Goal: Navigation & Orientation: Find specific page/section

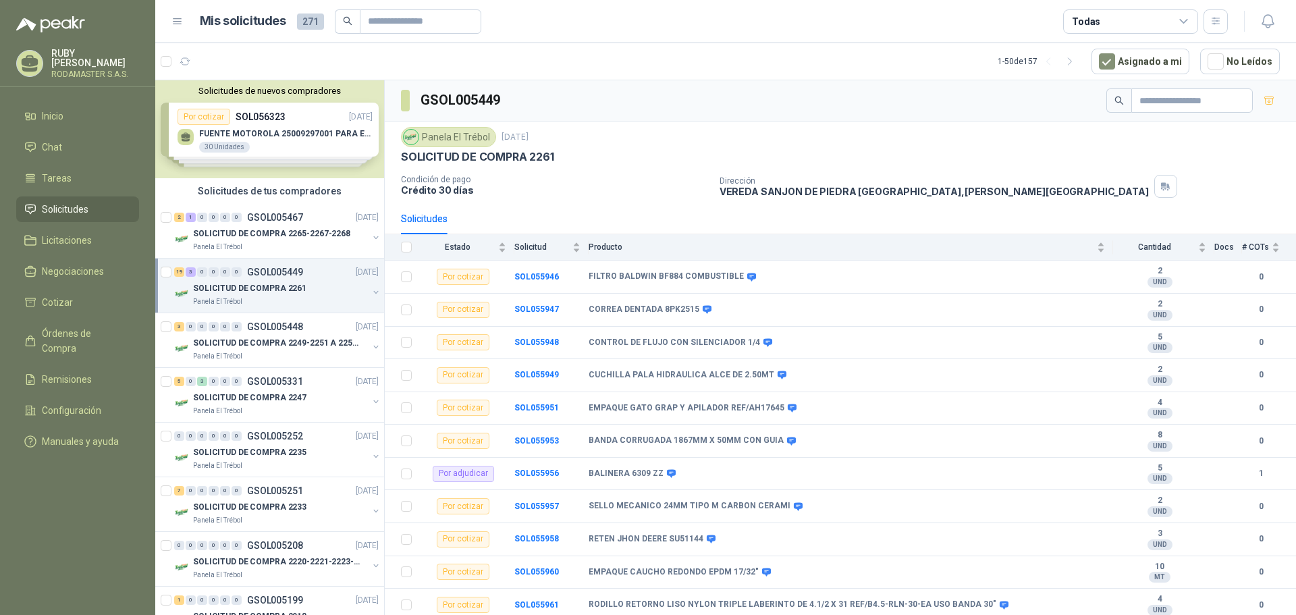
scroll to position [363, 0]
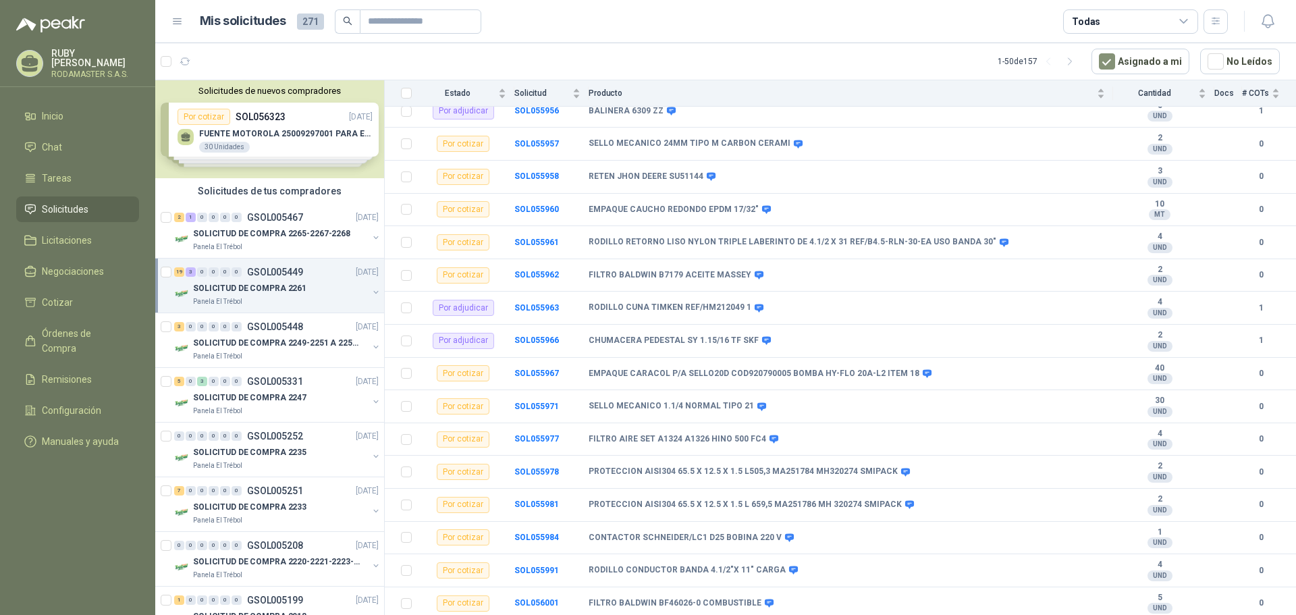
click at [85, 204] on span "Solicitudes" at bounding box center [65, 209] width 47 height 15
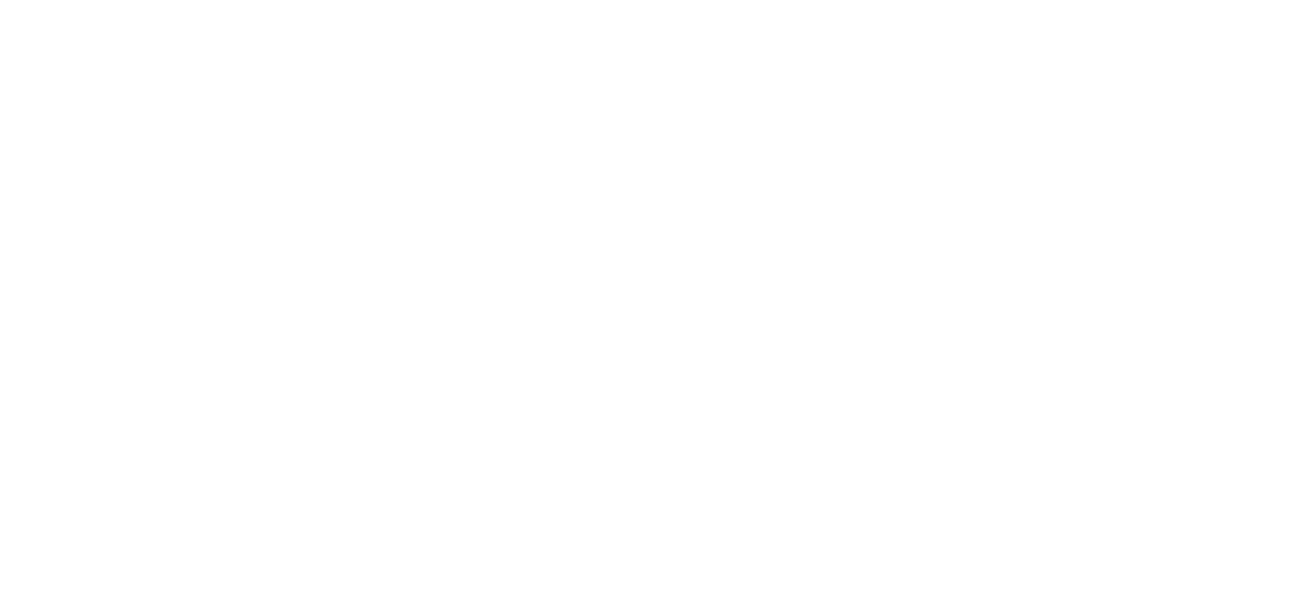
click at [218, 0] on html at bounding box center [648, 0] width 1296 height 0
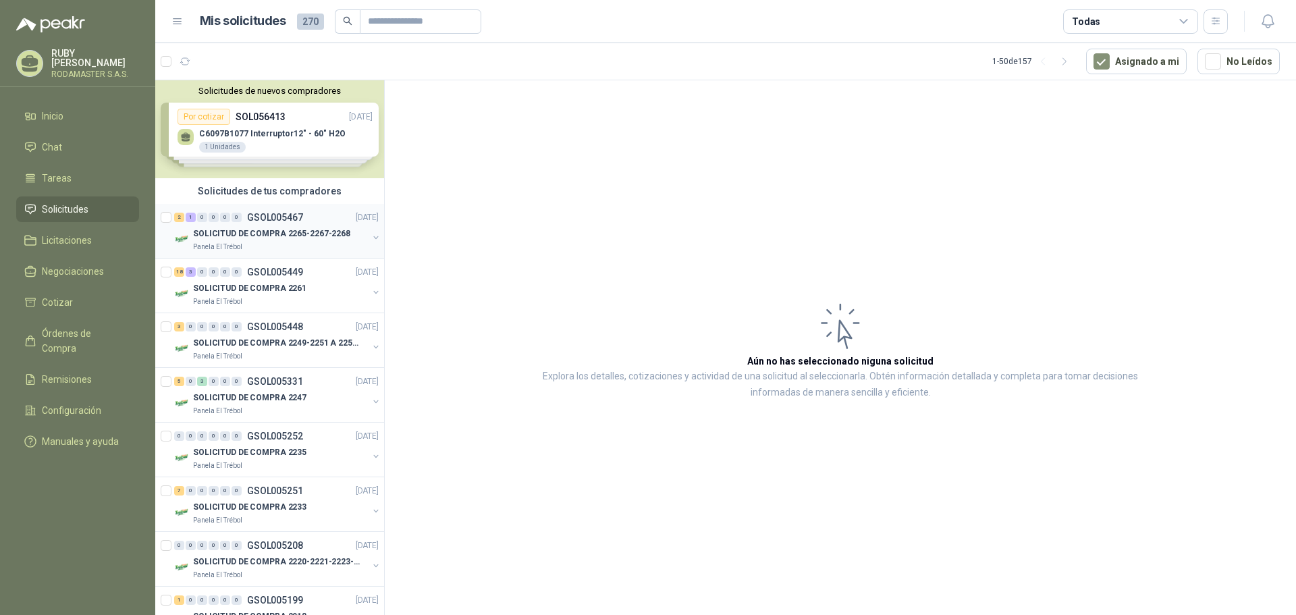
click at [262, 237] on p "SOLICITUD DE COMPRA 2265-2267-2268" at bounding box center [271, 234] width 157 height 13
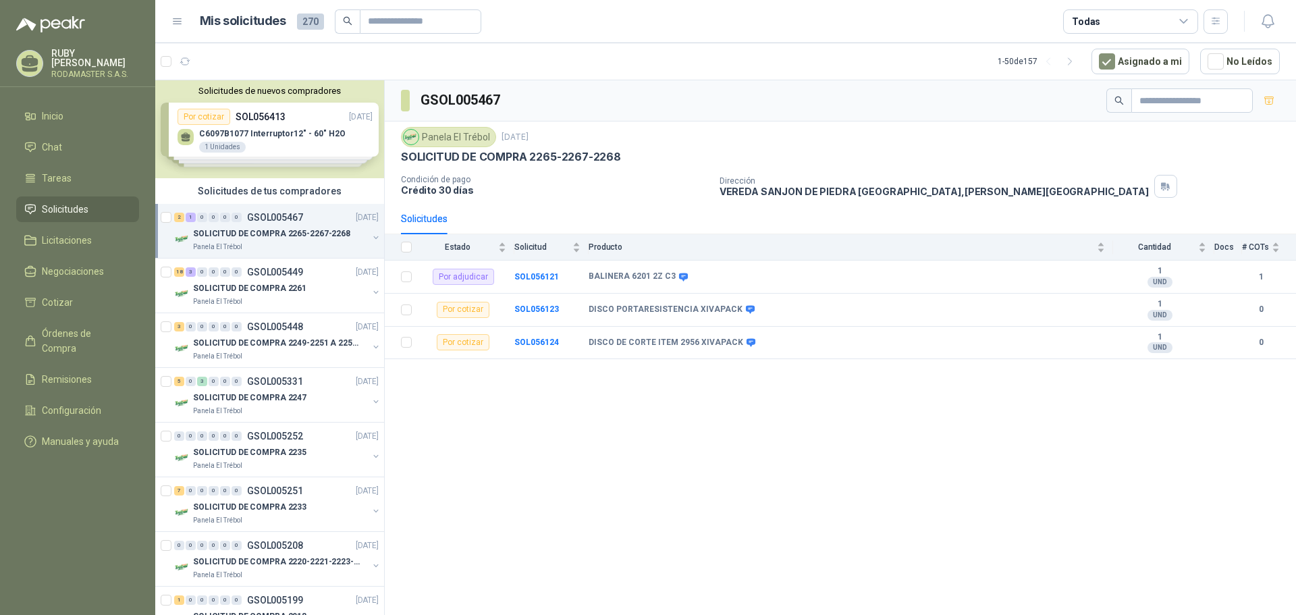
click at [267, 125] on div "Solicitudes de nuevos compradores Por cotizar SOL056413 17/09/25 C6097B1077 Int…" at bounding box center [269, 129] width 229 height 98
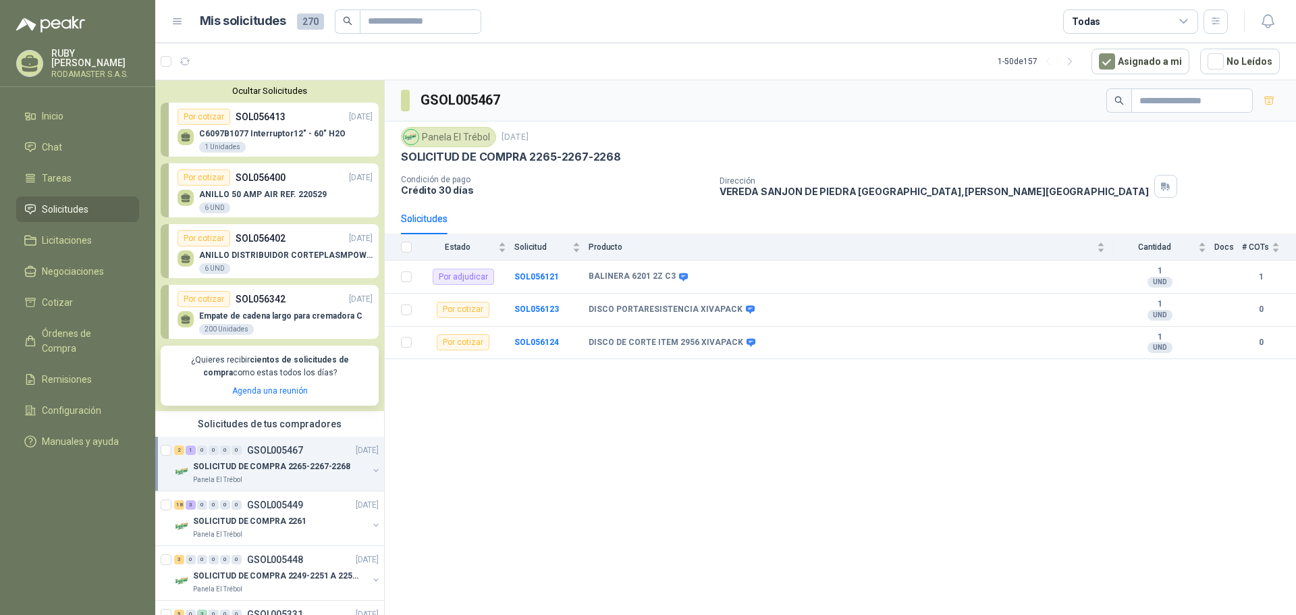
click at [267, 125] on div "Por cotizar SOL056413 17/09/25" at bounding box center [275, 117] width 195 height 16
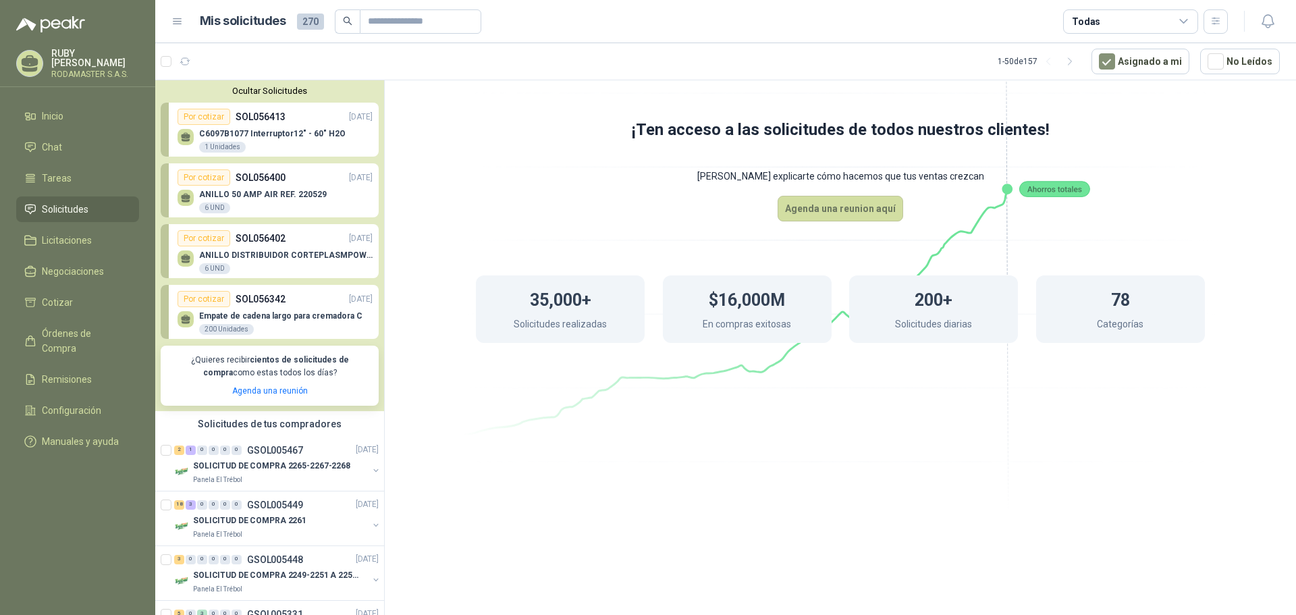
click at [289, 182] on div "Por cotizar SOL056400 17/09/25" at bounding box center [275, 177] width 195 height 16
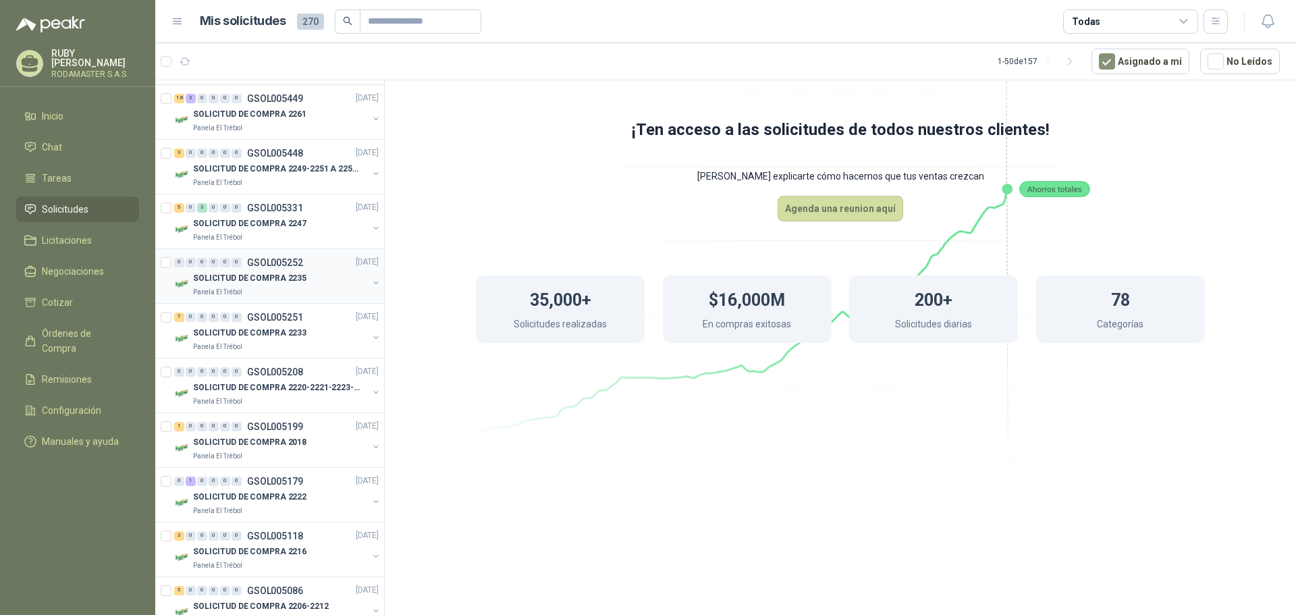
scroll to position [473, 0]
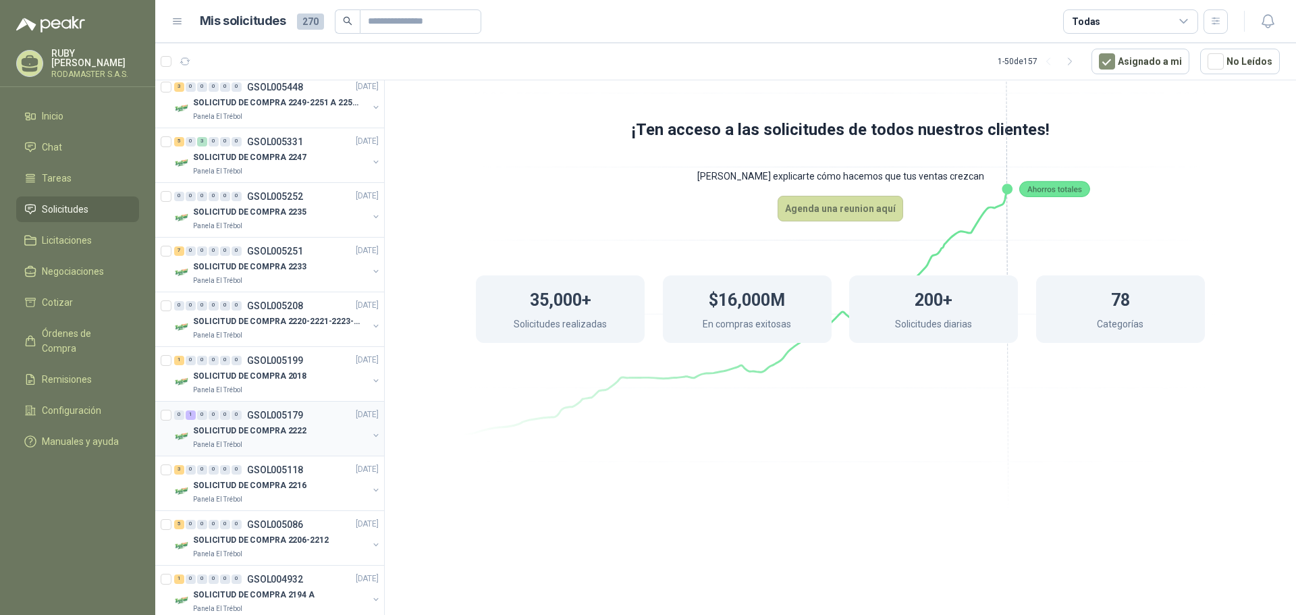
click at [277, 417] on p "GSOL005179" at bounding box center [275, 414] width 56 height 9
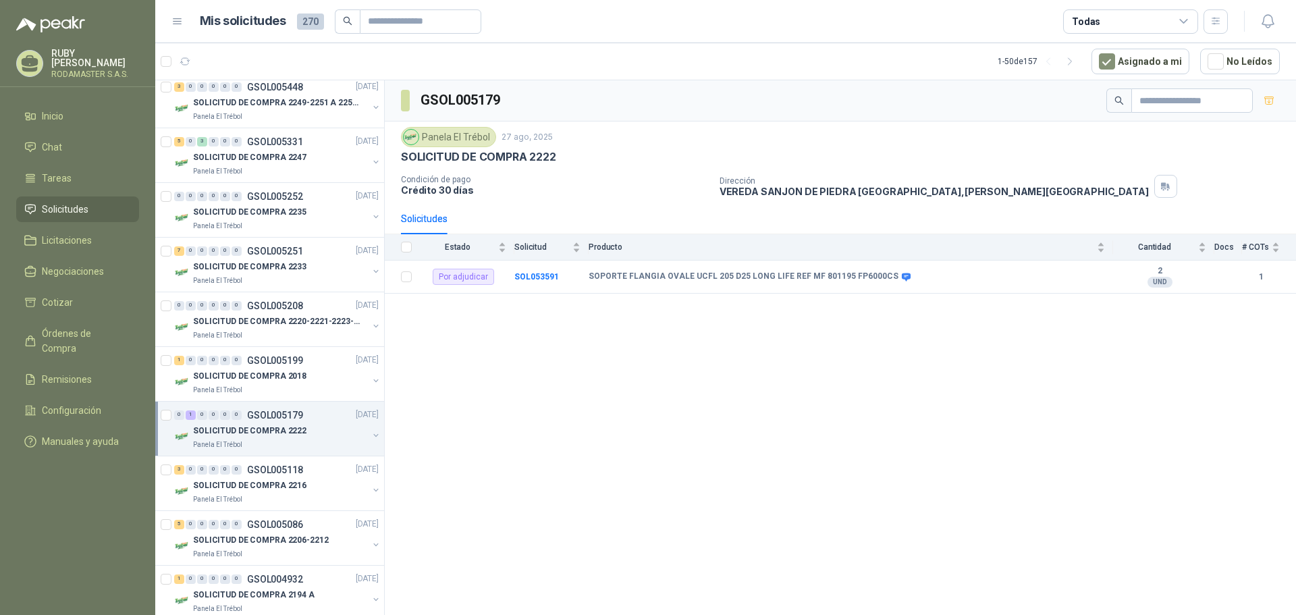
click at [78, 204] on span "Solicitudes" at bounding box center [65, 209] width 47 height 15
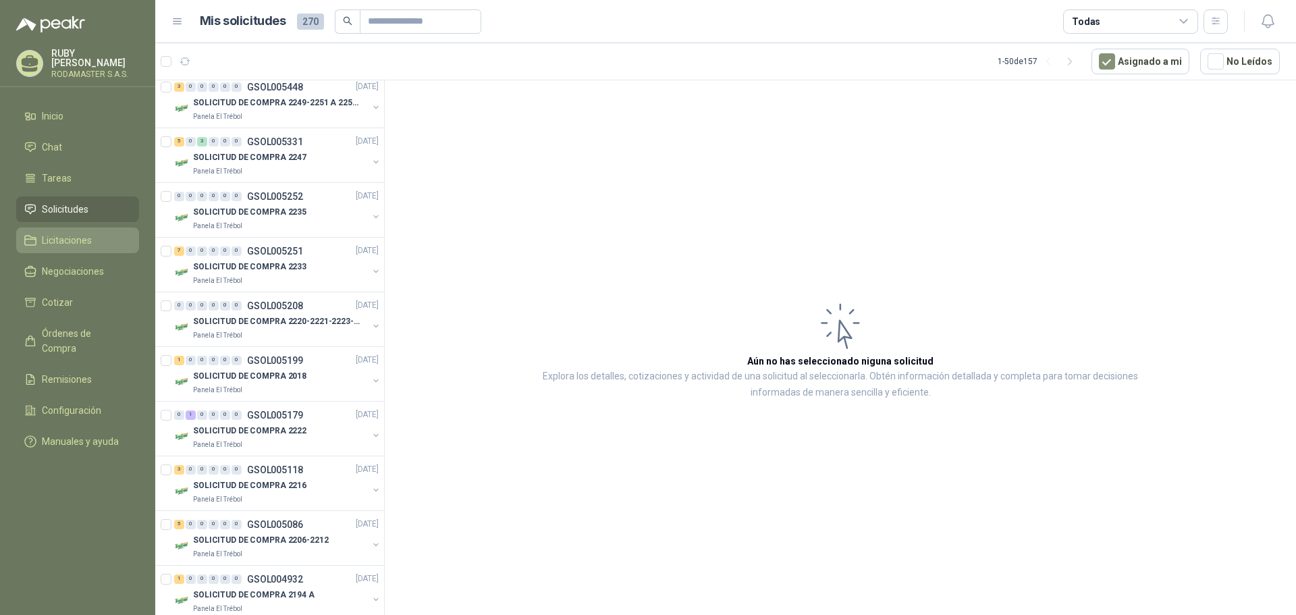
click at [82, 229] on link "Licitaciones" at bounding box center [77, 241] width 123 height 26
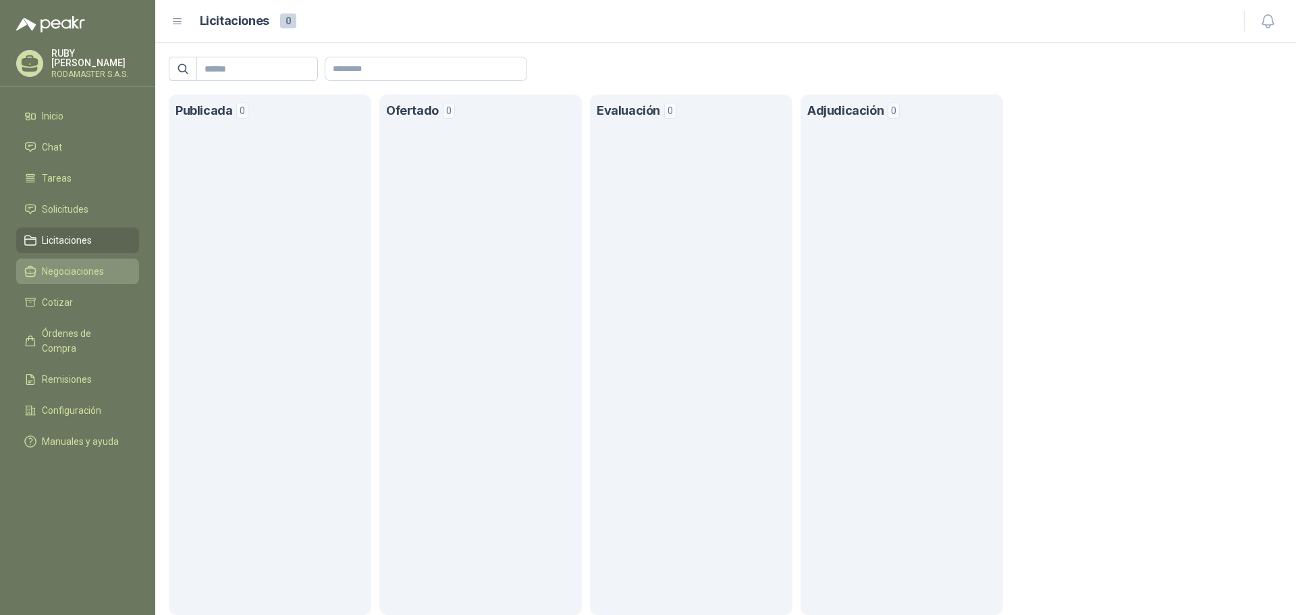
click at [76, 267] on span "Negociaciones" at bounding box center [73, 271] width 62 height 15
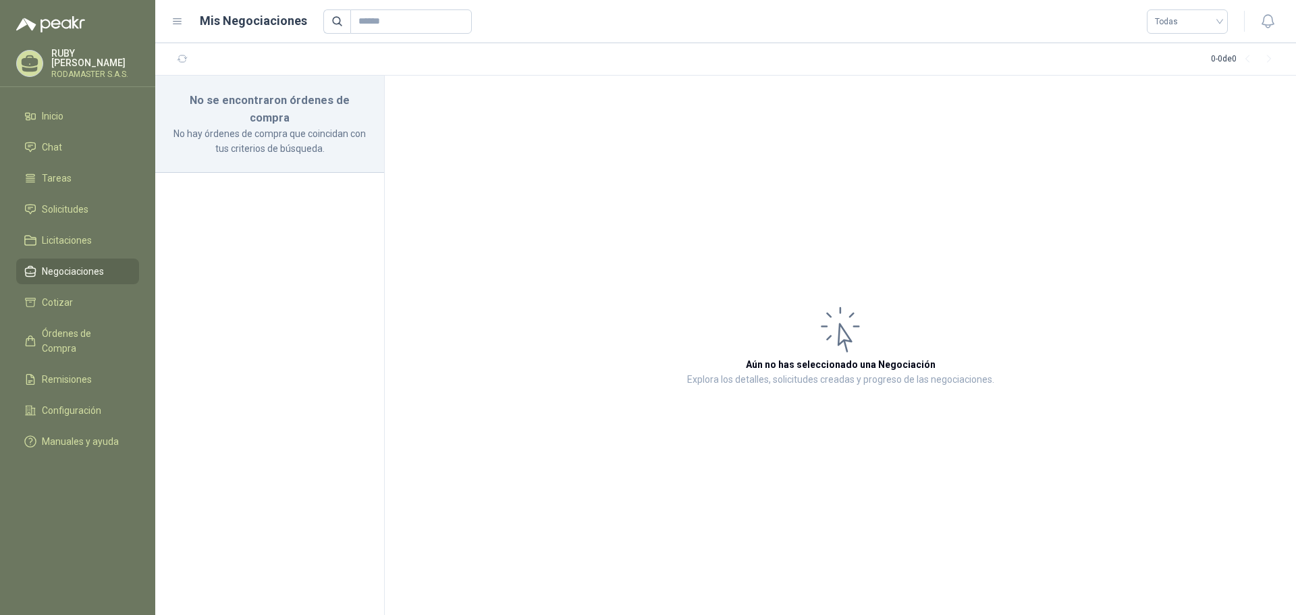
click at [265, 137] on p "No hay órdenes de compra que coincidan con tus criterios de búsqueda." at bounding box center [269, 141] width 196 height 30
click at [292, 126] on p "No hay órdenes de compra que coincidan con tus criterios de búsqueda." at bounding box center [269, 141] width 196 height 30
drag, startPoint x: 103, startPoint y: 317, endPoint x: 98, endPoint y: 328, distance: 12.1
click at [101, 317] on ul "Inicio Chat Tareas Solicitudes Licitaciones Negociaciones Cotizar Órdenes de Co…" at bounding box center [77, 281] width 155 height 356
click at [97, 332] on span "Órdenes de Compra" at bounding box center [84, 341] width 84 height 30
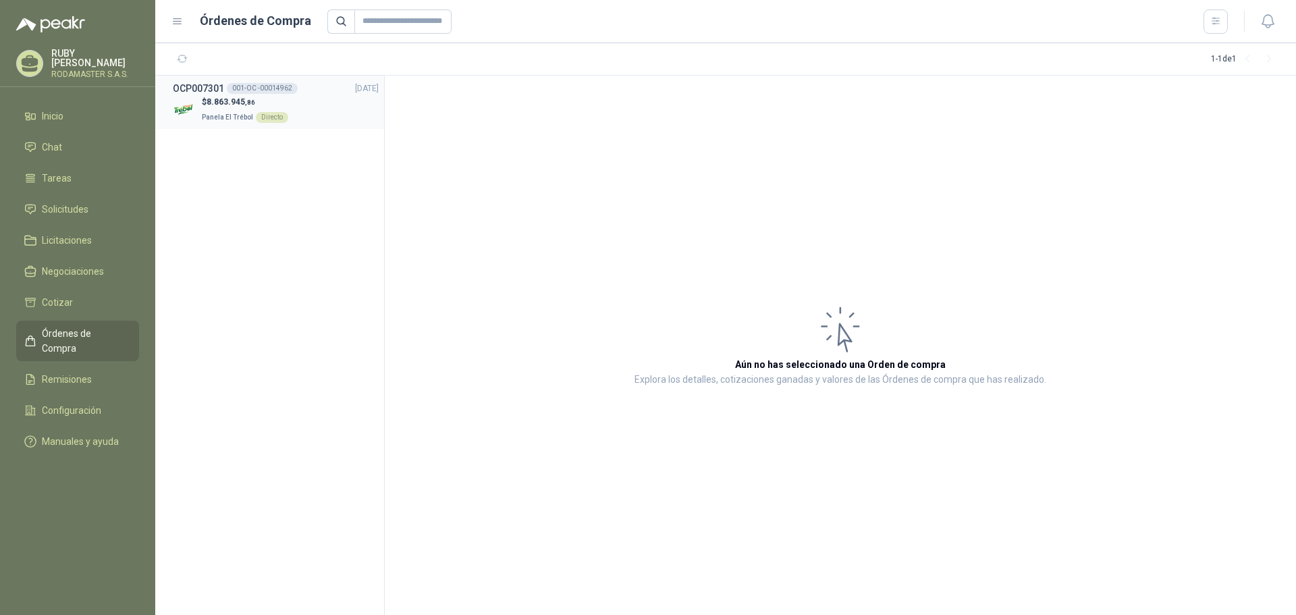
click at [220, 109] on p "Panela El Trébol Directo" at bounding box center [245, 116] width 86 height 15
